Goal: Information Seeking & Learning: Learn about a topic

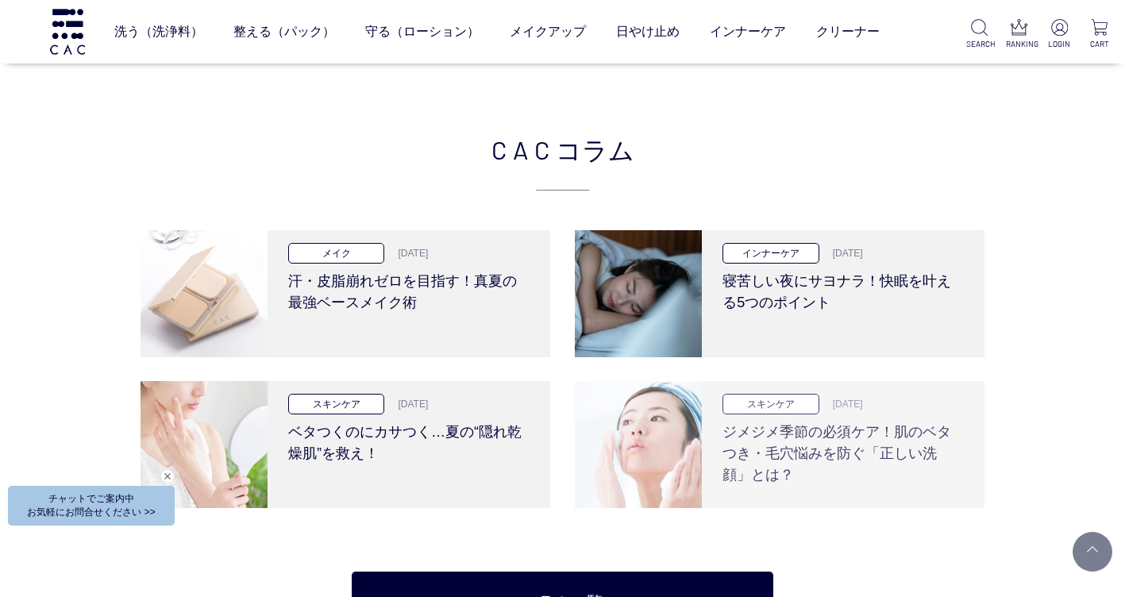
scroll to position [3256, 0]
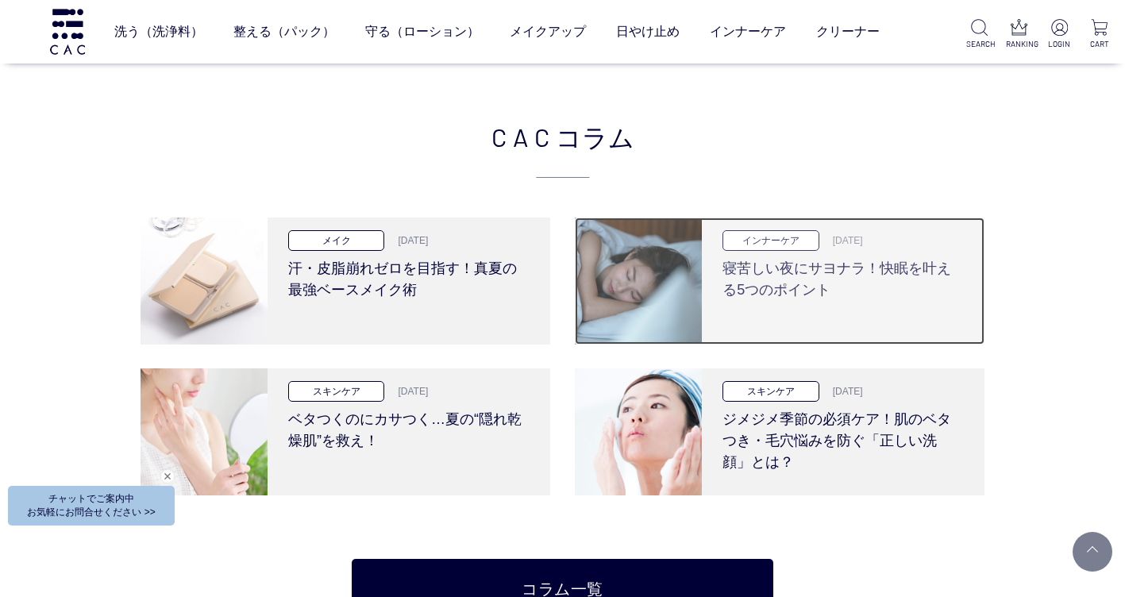
click at [814, 278] on h3 "寝苦しい夜にサヨナラ！快眠を叶える5つのポイント" at bounding box center [843, 276] width 241 height 50
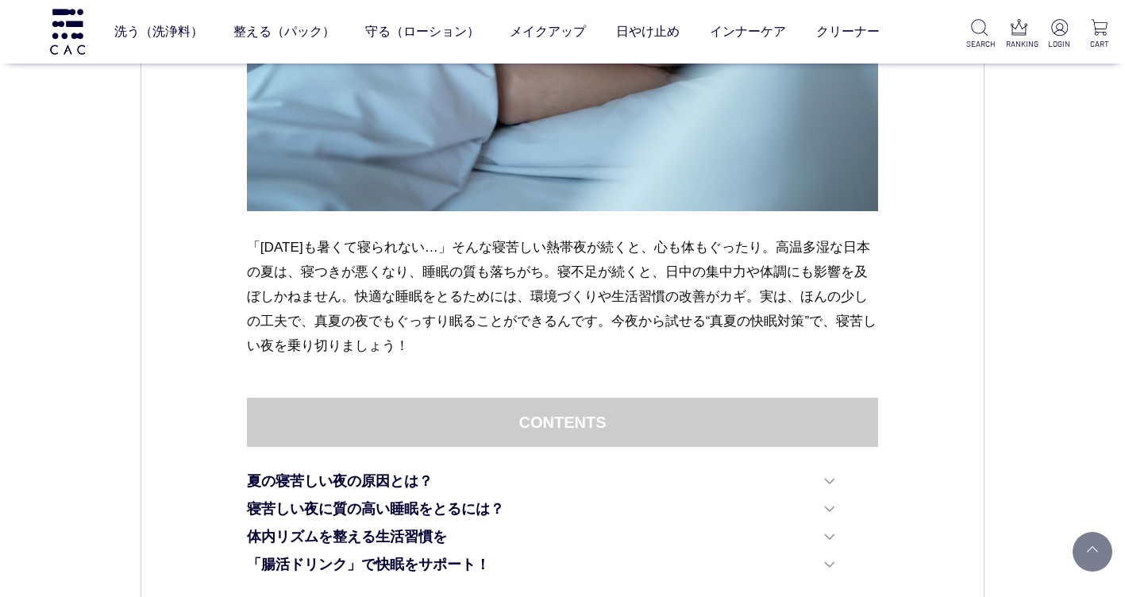
scroll to position [873, 0]
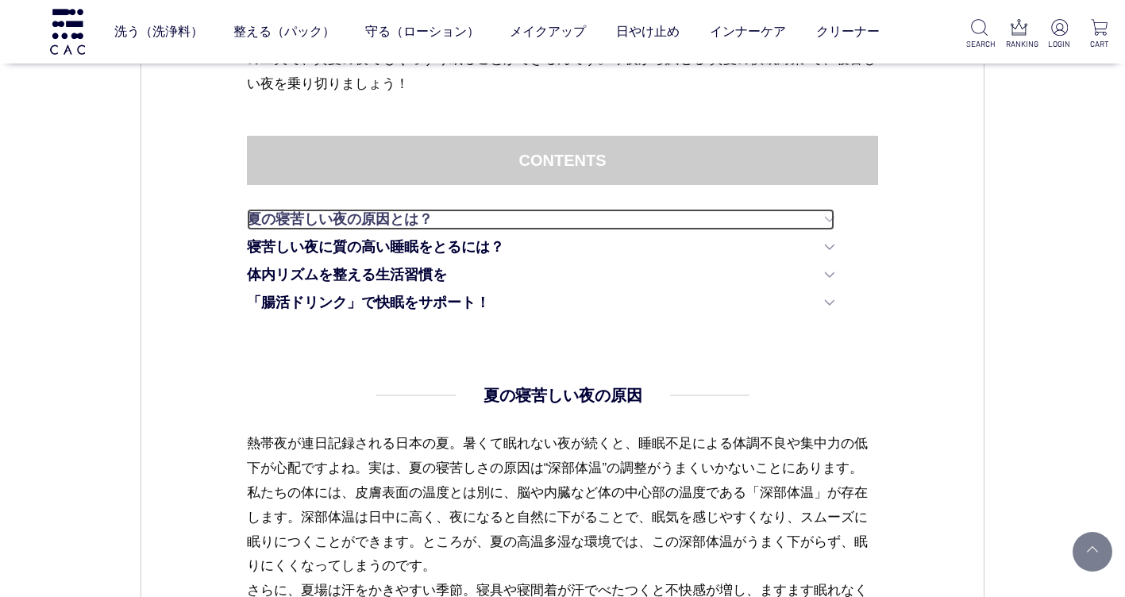
click at [821, 226] on link "夏の寝苦しい夜の原因とは？" at bounding box center [541, 219] width 588 height 21
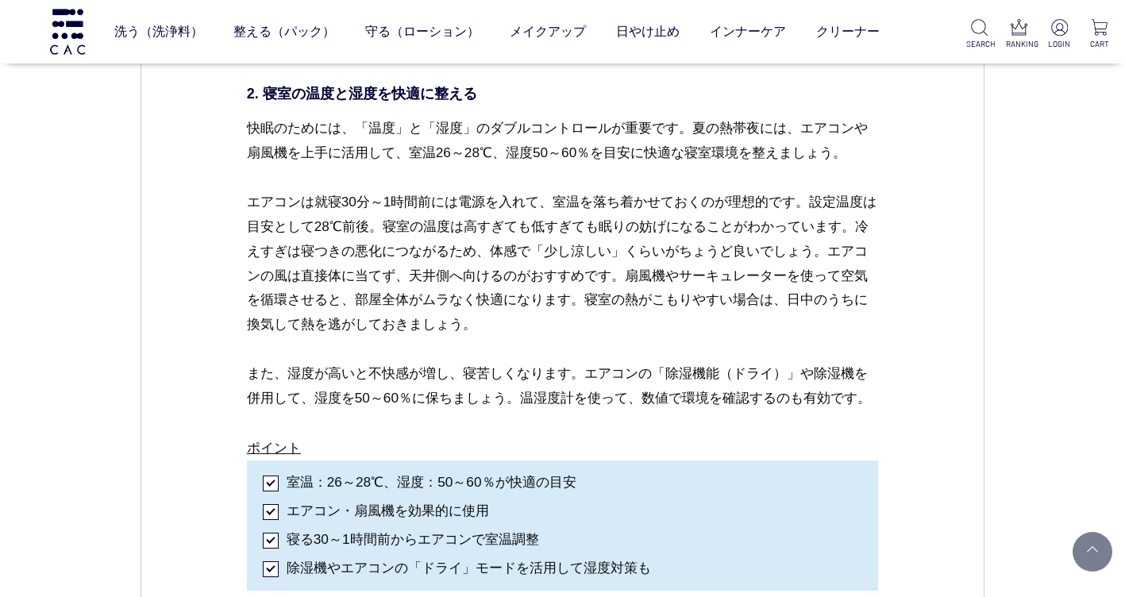
scroll to position [2936, 0]
